Goal: Task Accomplishment & Management: Use online tool/utility

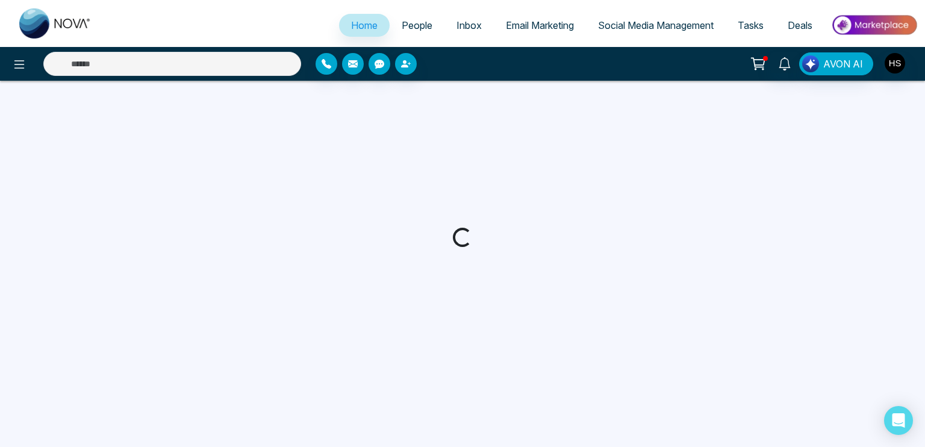
select select "*"
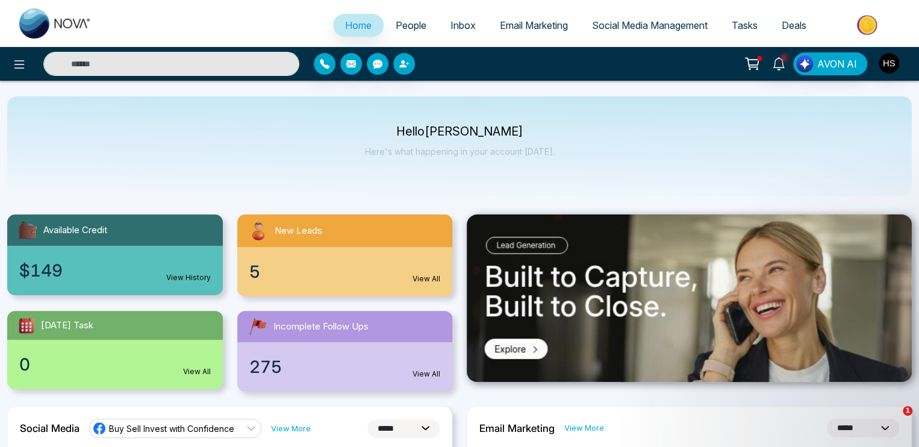
click at [87, 64] on input "text" at bounding box center [171, 64] width 256 height 24
click at [419, 26] on link "People" at bounding box center [411, 25] width 55 height 23
click at [406, 25] on span "People" at bounding box center [411, 25] width 31 height 12
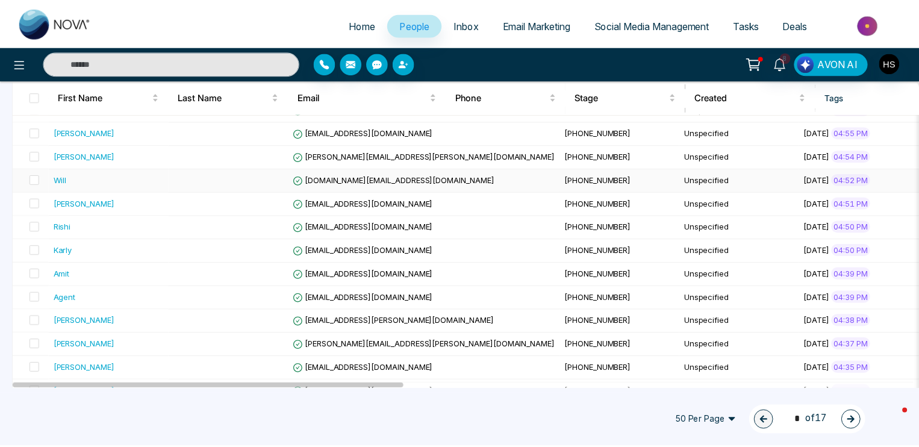
scroll to position [542, 0]
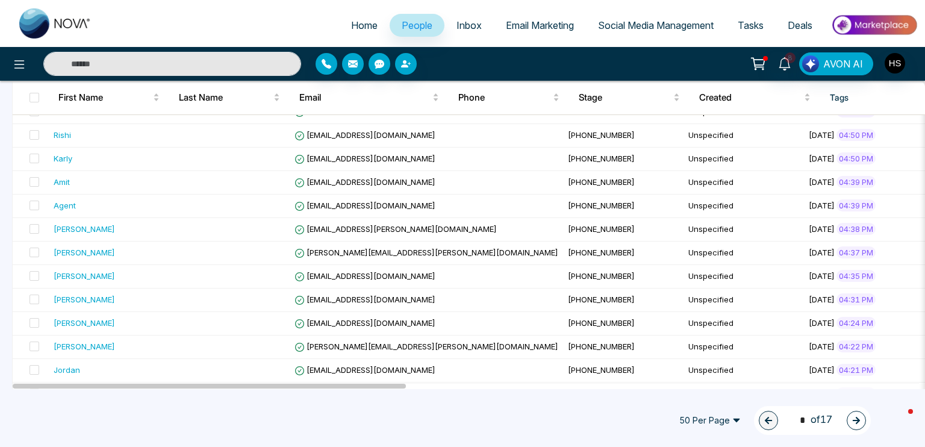
click at [130, 52] on div at bounding box center [172, 64] width 258 height 24
click at [73, 61] on input "text" at bounding box center [172, 64] width 258 height 24
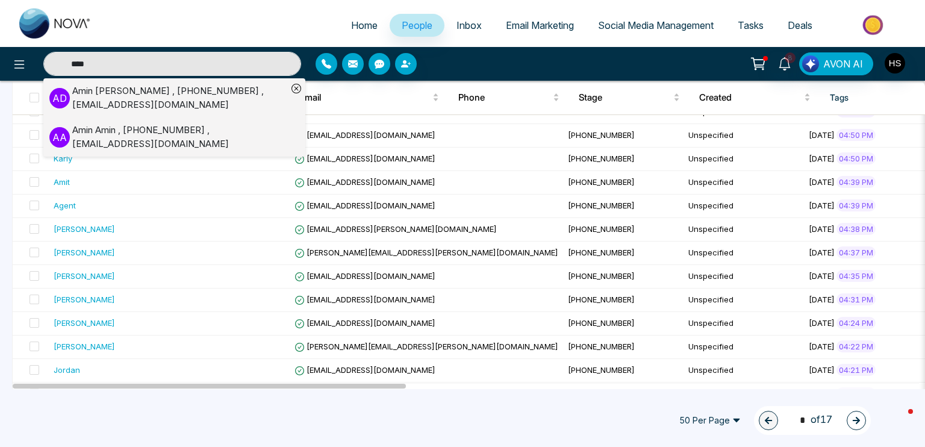
type input "****"
click at [118, 95] on div "[PERSON_NAME] , [PHONE_NUMBER] , [EMAIL_ADDRESS][DOMAIN_NAME]" at bounding box center [179, 97] width 215 height 27
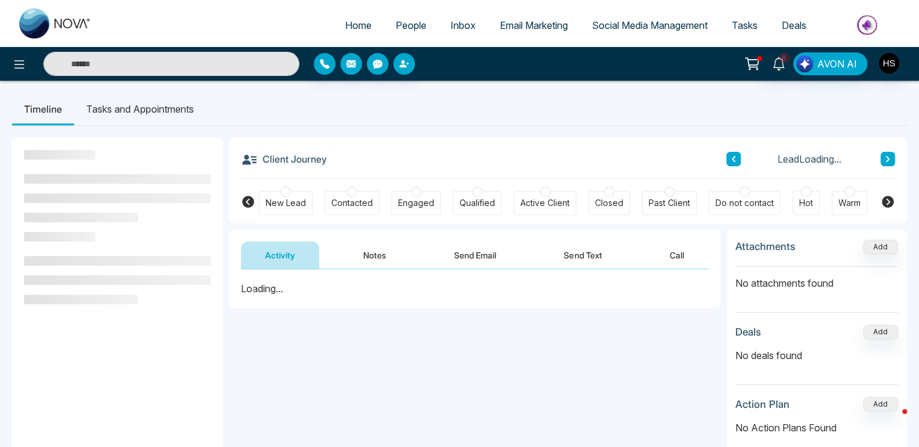
click at [385, 252] on button "Notes" at bounding box center [374, 255] width 71 height 27
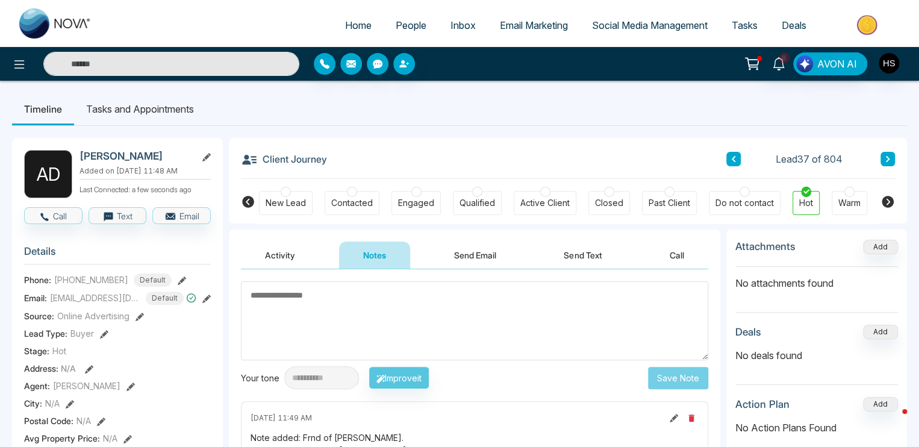
click at [72, 67] on input "text" at bounding box center [171, 64] width 256 height 24
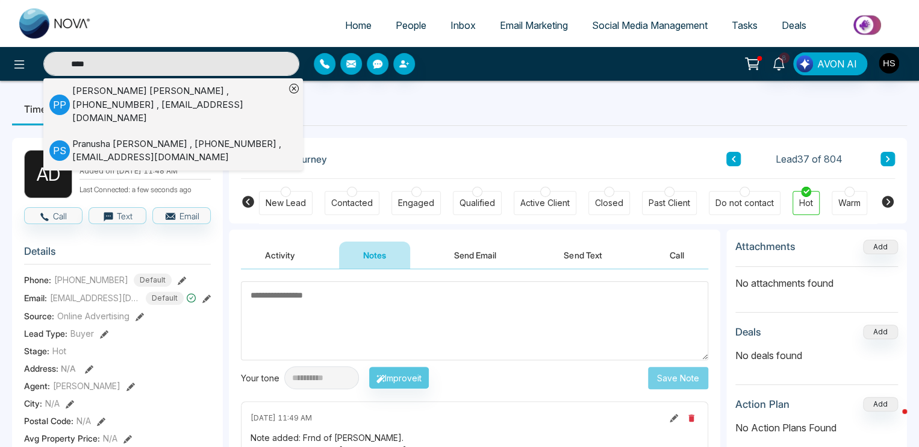
type input "****"
click at [130, 85] on div "[PERSON_NAME] , [PHONE_NUMBER] , [EMAIL_ADDRESS][DOMAIN_NAME]" at bounding box center [178, 104] width 213 height 41
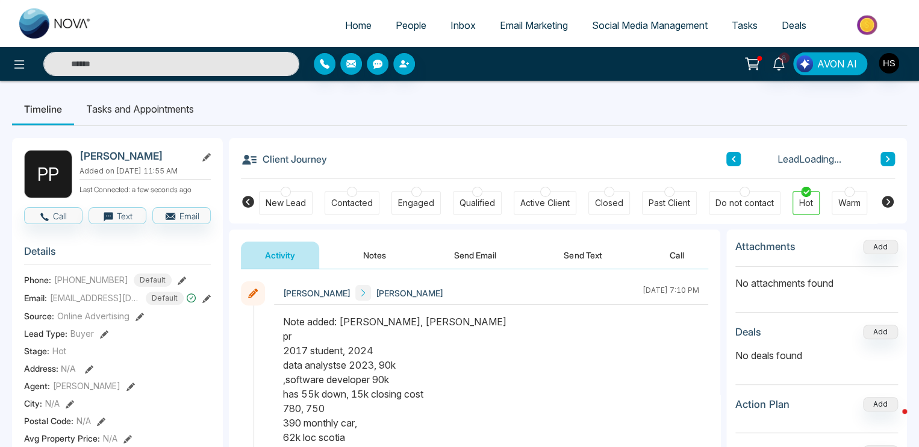
click at [376, 249] on button "Notes" at bounding box center [374, 255] width 71 height 27
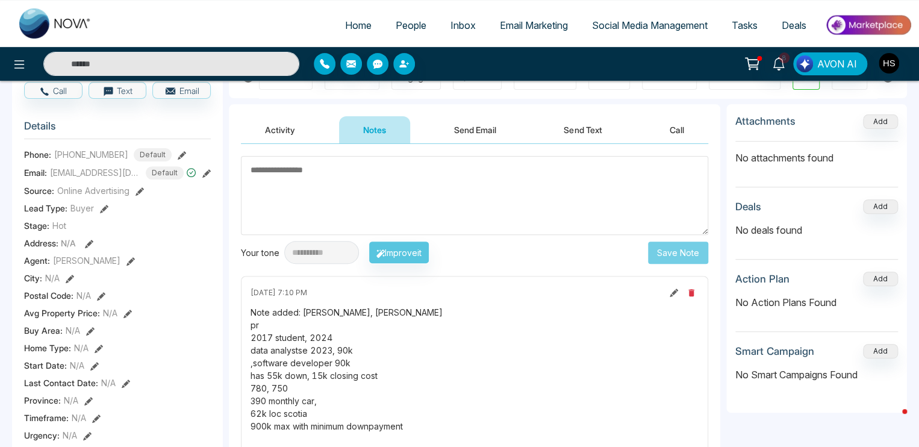
scroll to position [120, 0]
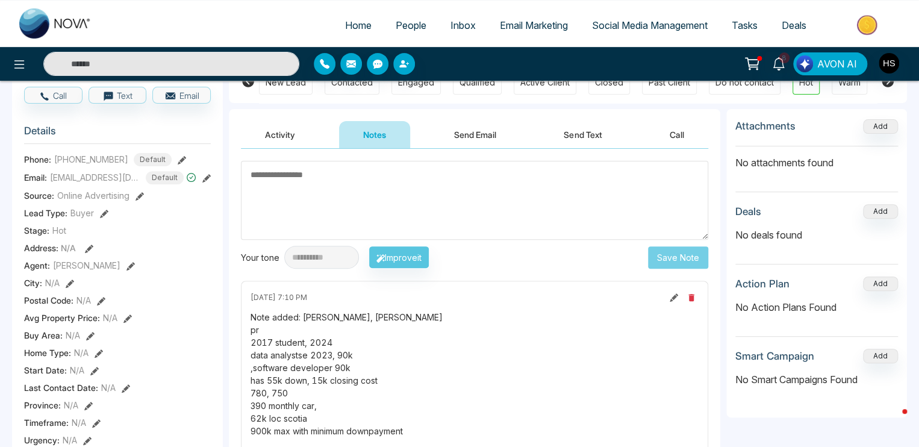
click at [203, 181] on icon at bounding box center [206, 178] width 8 height 8
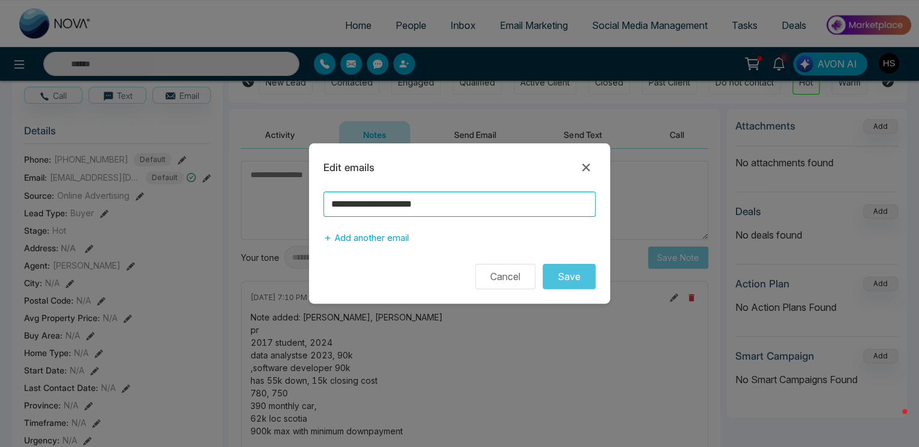
click at [351, 209] on input "**********" at bounding box center [460, 204] width 272 height 25
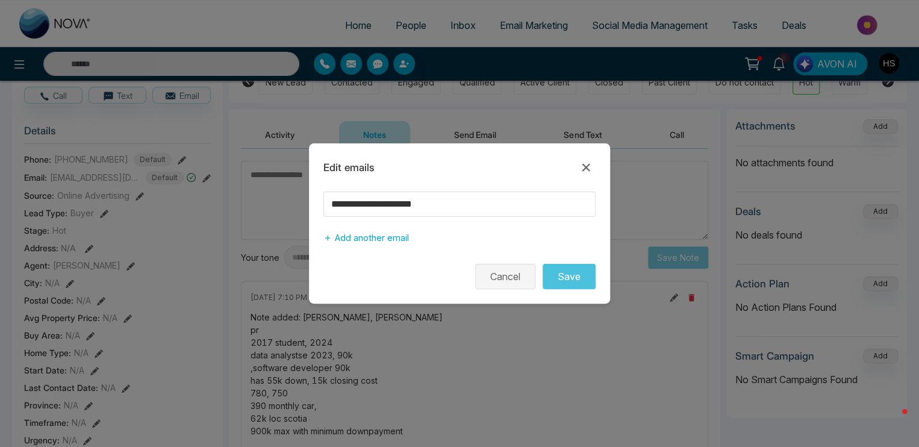
click at [518, 280] on button "Cancel" at bounding box center [505, 276] width 60 height 25
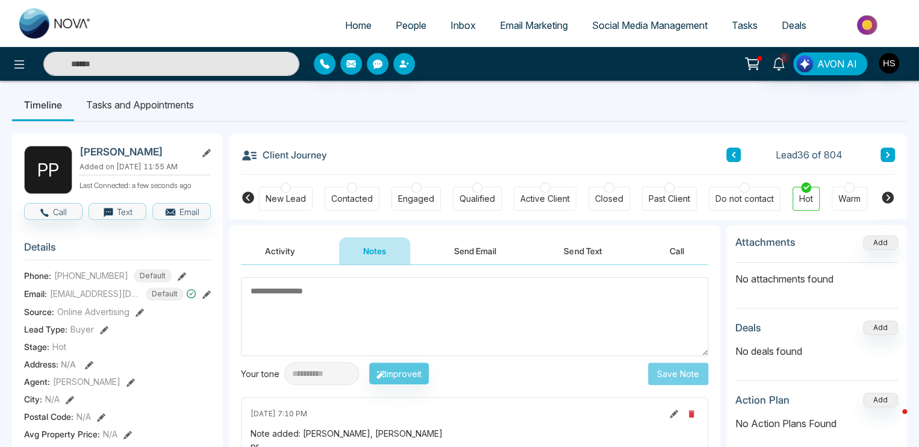
scroll to position [0, 0]
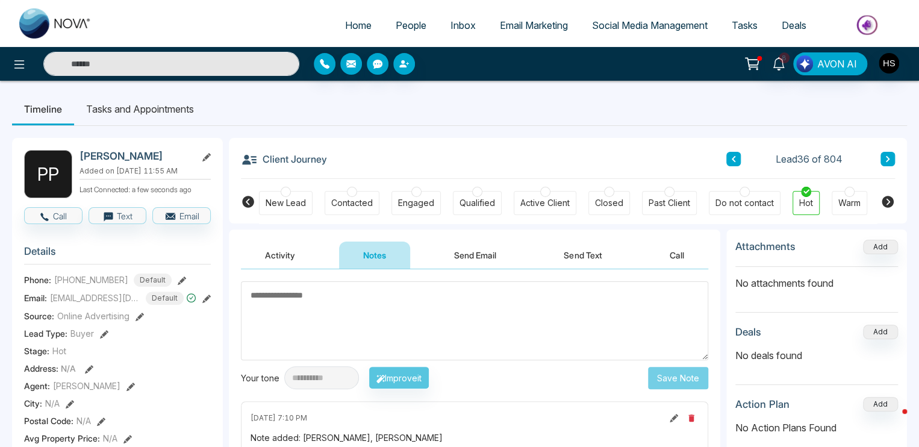
click at [247, 77] on div "8 AVON AI" at bounding box center [459, 64] width 919 height 34
click at [243, 72] on input "text" at bounding box center [171, 64] width 256 height 24
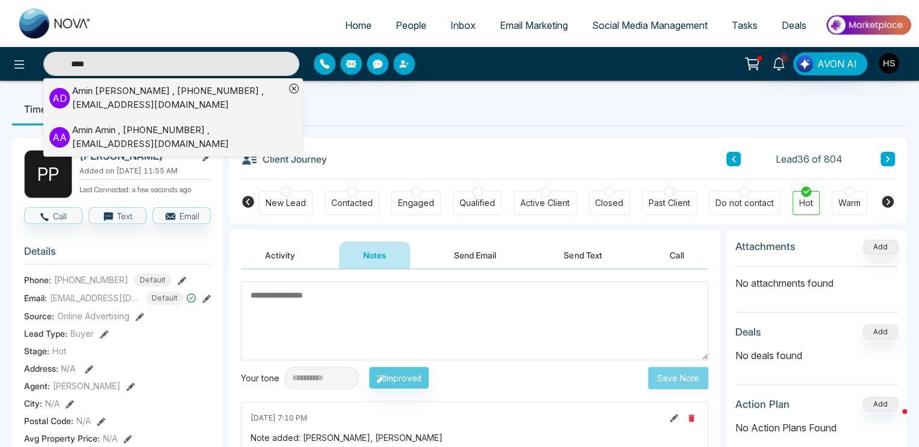
type input "****"
click at [146, 98] on div "Amin Dobariya , +14379986510 , amindobariya@gmail.com" at bounding box center [178, 97] width 213 height 27
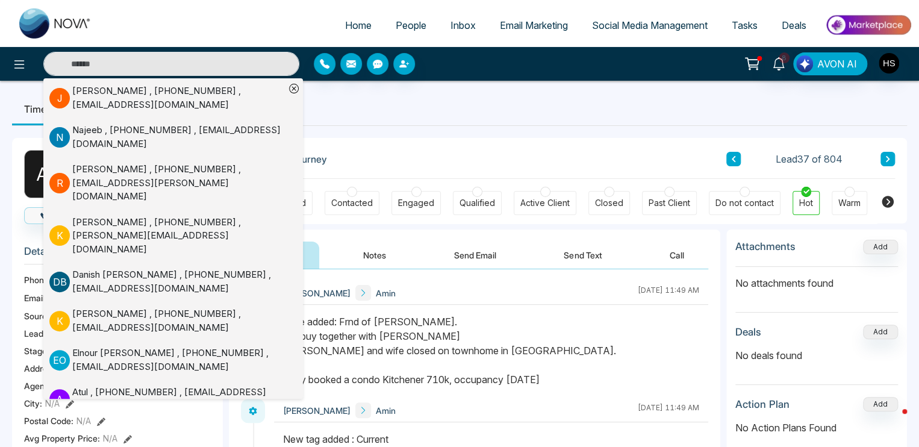
click at [381, 105] on ul "Timeline Tasks and Appointments" at bounding box center [459, 109] width 895 height 33
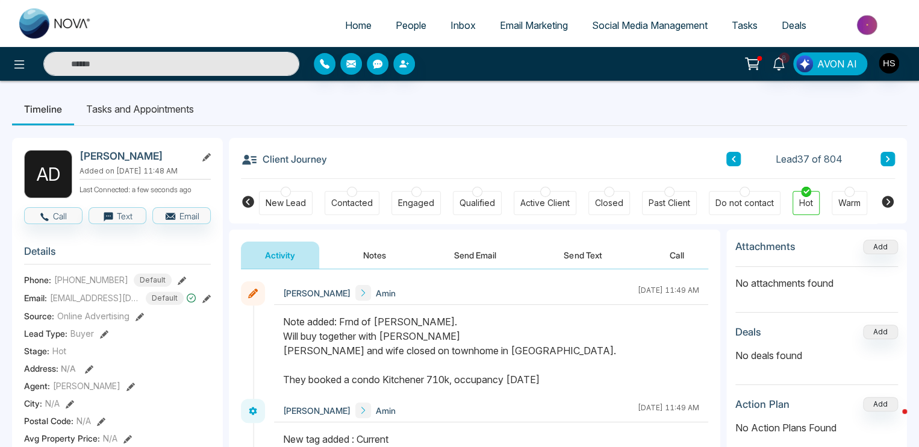
click at [205, 303] on icon at bounding box center [206, 299] width 8 height 8
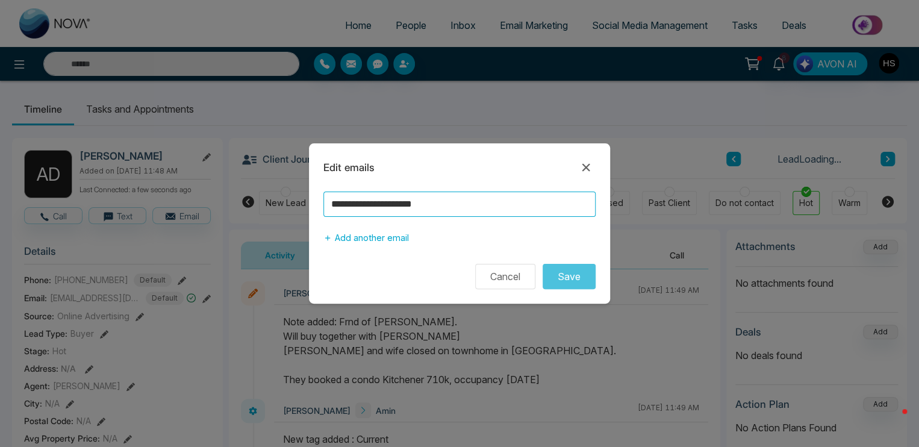
click at [386, 210] on input "**********" at bounding box center [460, 204] width 272 height 25
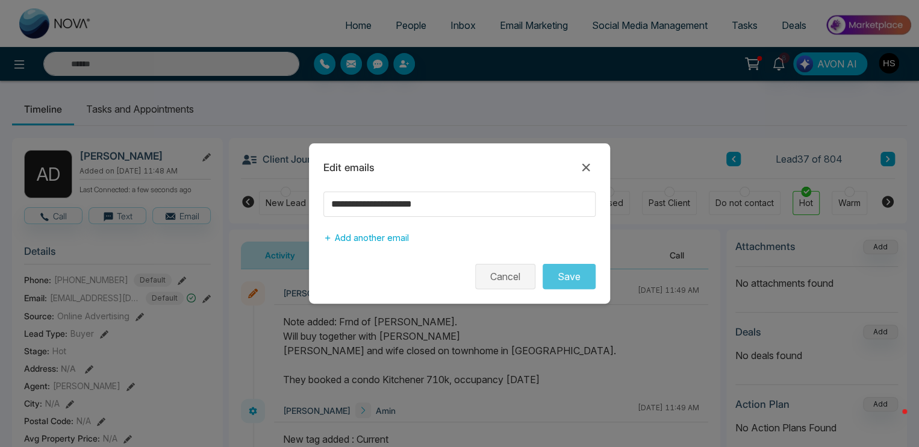
click at [507, 283] on button "Cancel" at bounding box center [505, 276] width 60 height 25
